Goal: Task Accomplishment & Management: Manage account settings

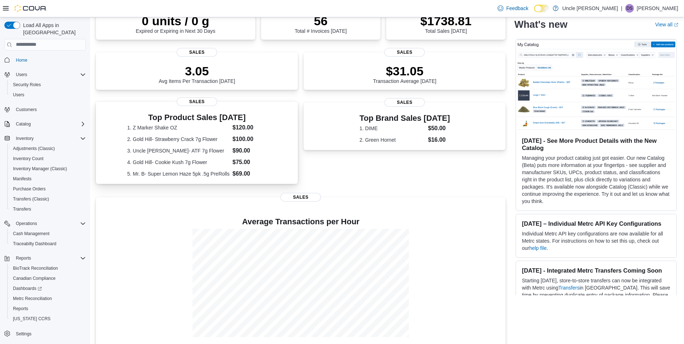
scroll to position [125, 0]
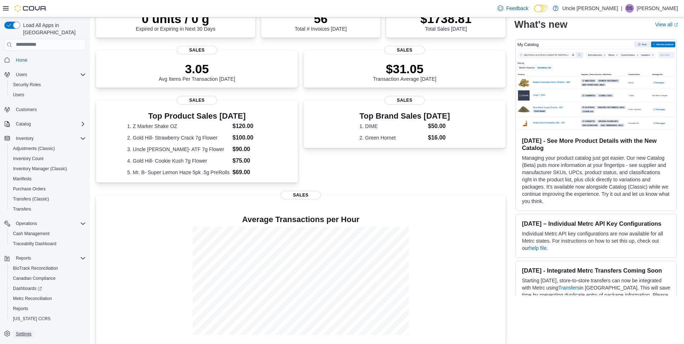
click at [27, 330] on span "Settings" at bounding box center [24, 334] width 16 height 9
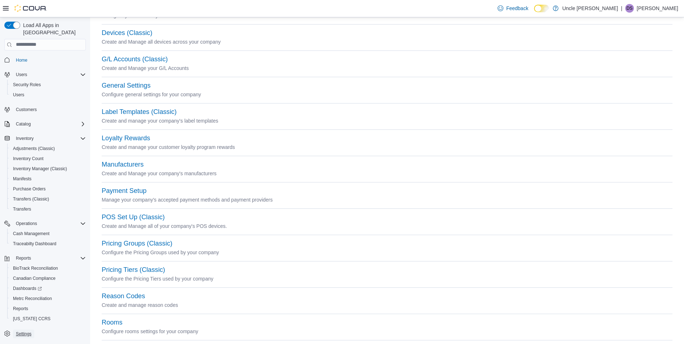
scroll to position [103, 0]
click at [114, 164] on button "Manufacturers" at bounding box center [123, 165] width 42 height 8
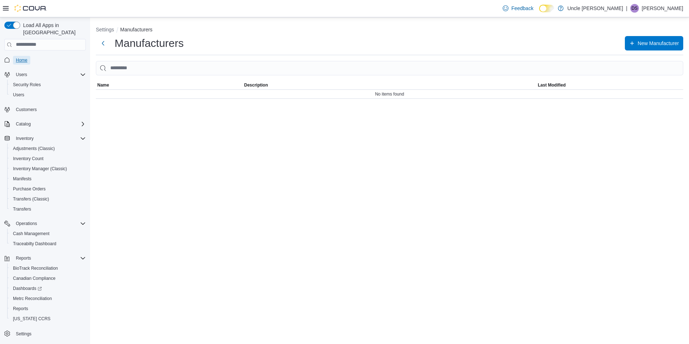
click at [21, 57] on span "Home" at bounding box center [22, 60] width 12 height 6
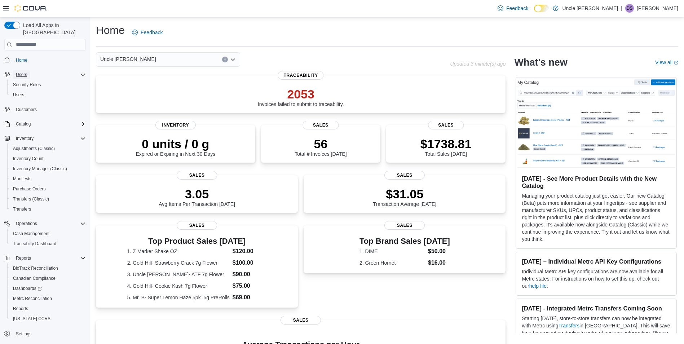
click at [21, 72] on span "Users" at bounding box center [21, 75] width 11 height 6
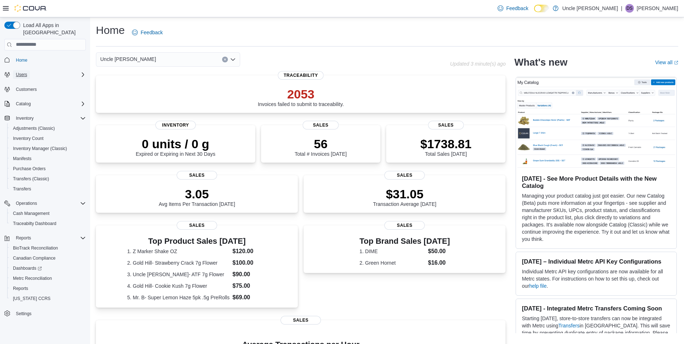
click at [23, 72] on span "Users" at bounding box center [21, 75] width 11 height 6
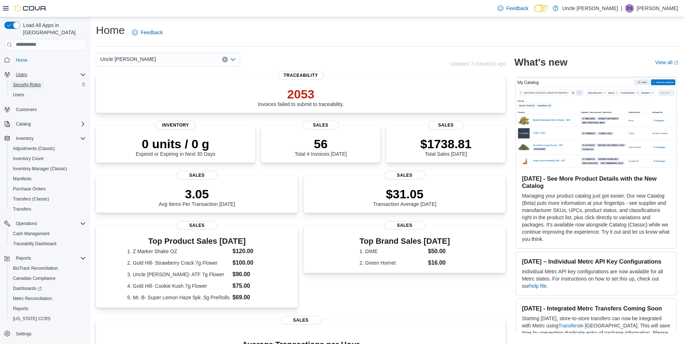
click at [30, 82] on span "Security Roles" at bounding box center [27, 85] width 28 height 6
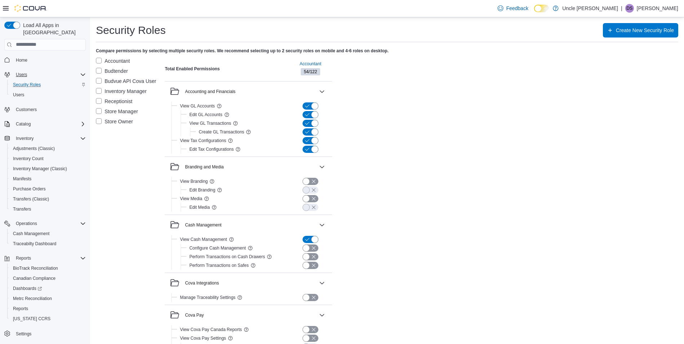
click at [607, 6] on p "Uncle [PERSON_NAME]" at bounding box center [590, 8] width 56 height 9
click at [559, 7] on link at bounding box center [555, 8] width 7 height 14
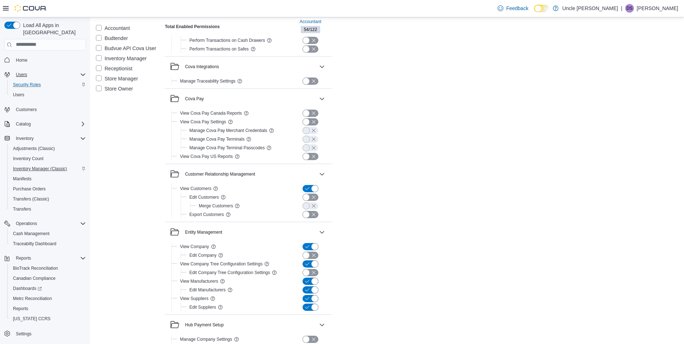
scroll to position [469, 0]
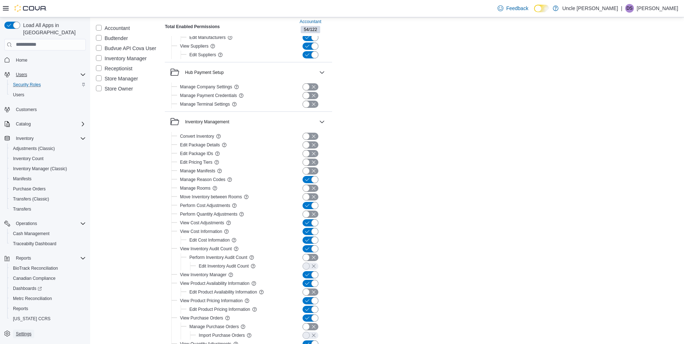
click at [27, 331] on span "Settings" at bounding box center [24, 334] width 16 height 6
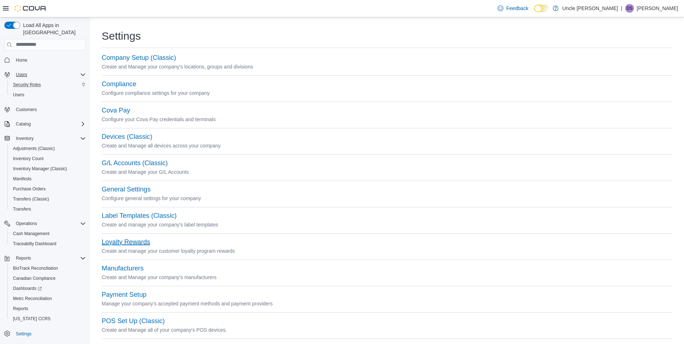
click at [135, 239] on button "Loyalty Rewards" at bounding box center [126, 242] width 48 height 8
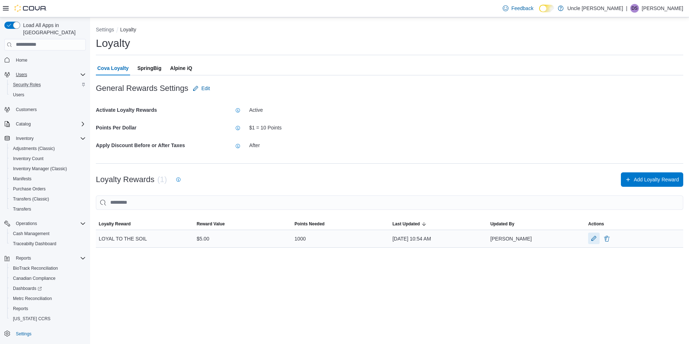
click at [594, 240] on button "Edit LoyalReward" at bounding box center [594, 239] width 12 height 12
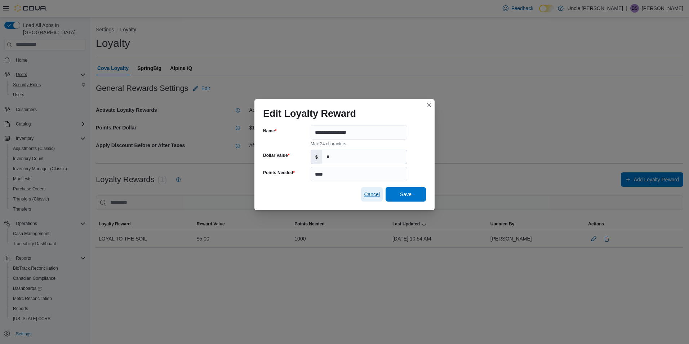
click at [375, 193] on span "Cancel" at bounding box center [372, 194] width 16 height 7
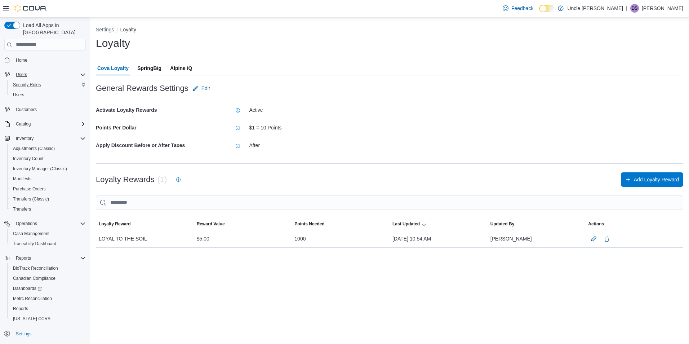
click at [150, 67] on span "SpringBig" at bounding box center [149, 68] width 24 height 14
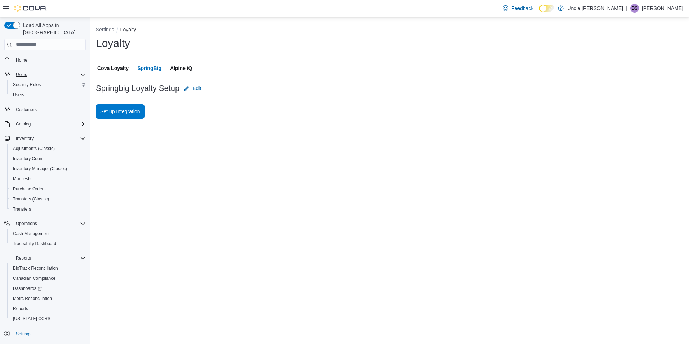
click at [181, 66] on span "Alpine iQ" at bounding box center [181, 68] width 22 height 14
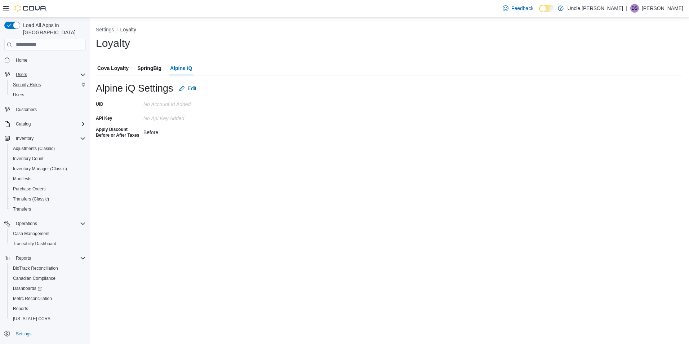
click at [145, 66] on span "SpringBig" at bounding box center [149, 68] width 24 height 14
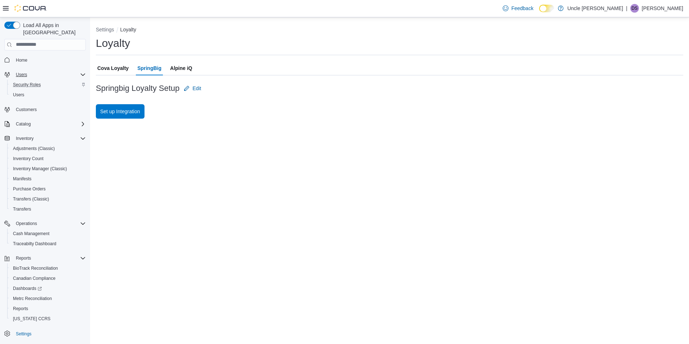
click at [114, 68] on span "Cova Loyalty" at bounding box center [112, 68] width 31 height 14
